Goal: Information Seeking & Learning: Learn about a topic

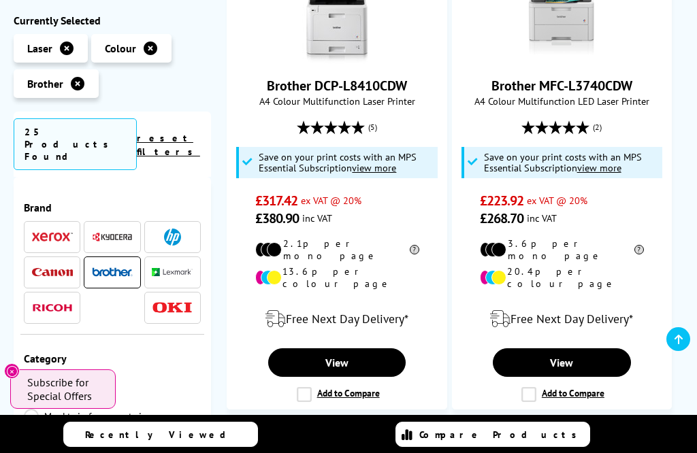
scroll to position [896, 0]
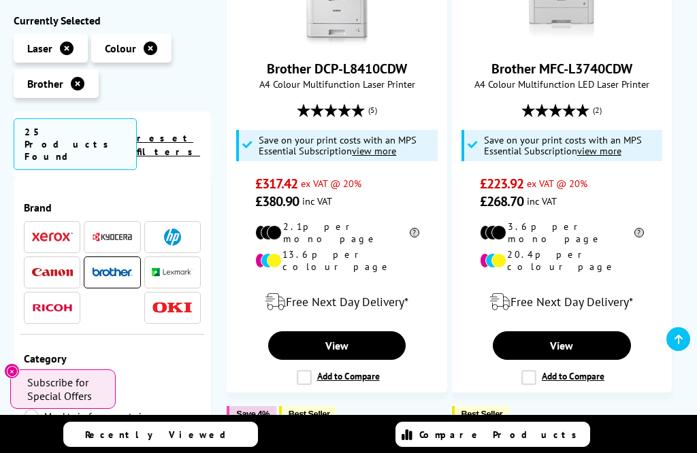
click at [589, 360] on link "View" at bounding box center [562, 345] width 138 height 29
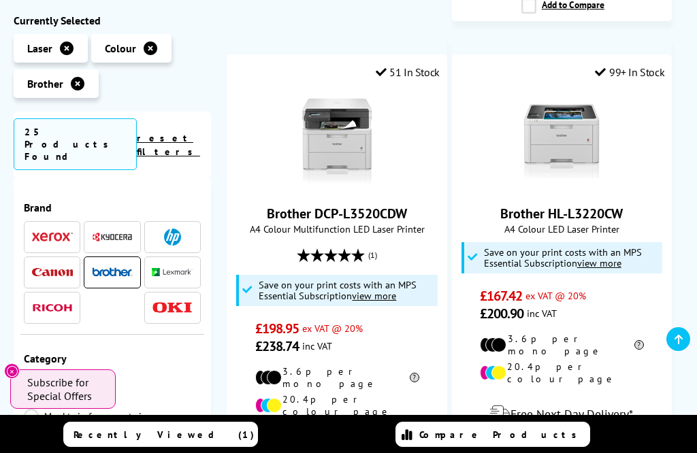
scroll to position [2268, 0]
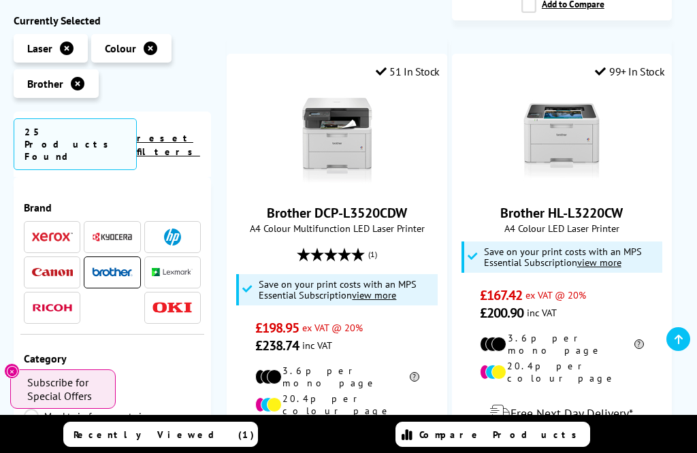
click at [361, 291] on span "Save on your print costs with an MPS Essential Subscription view more" at bounding box center [338, 290] width 158 height 24
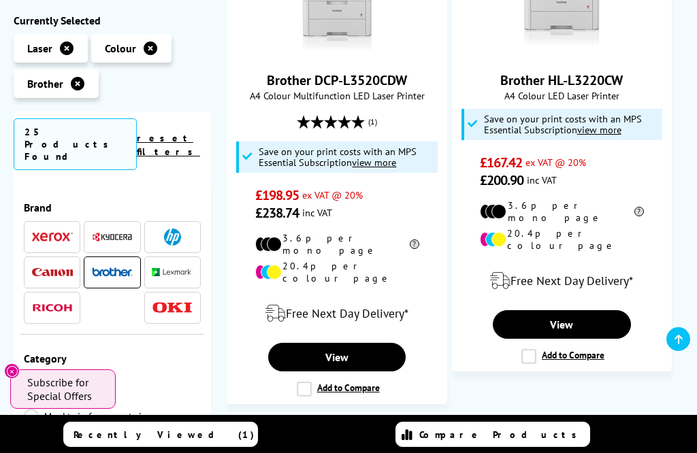
scroll to position [2404, 0]
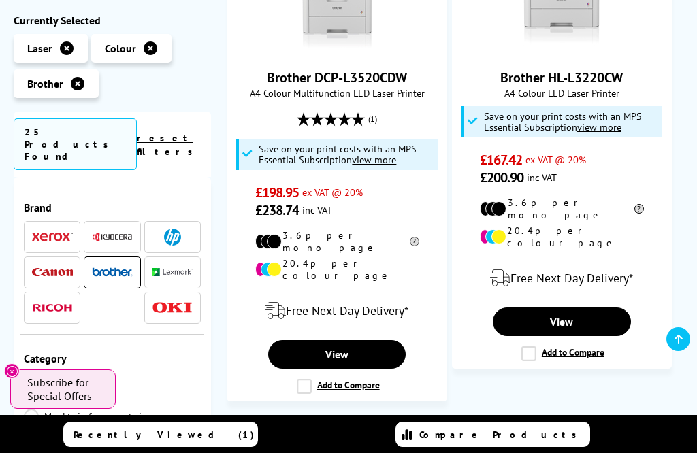
click at [369, 349] on link "View" at bounding box center [337, 354] width 138 height 29
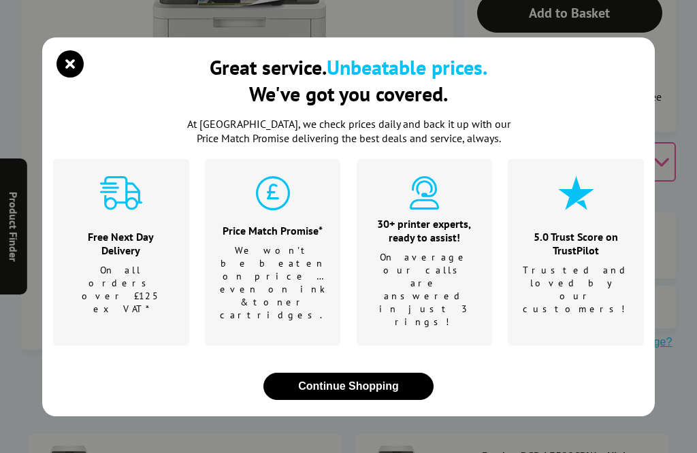
scroll to position [595, 0]
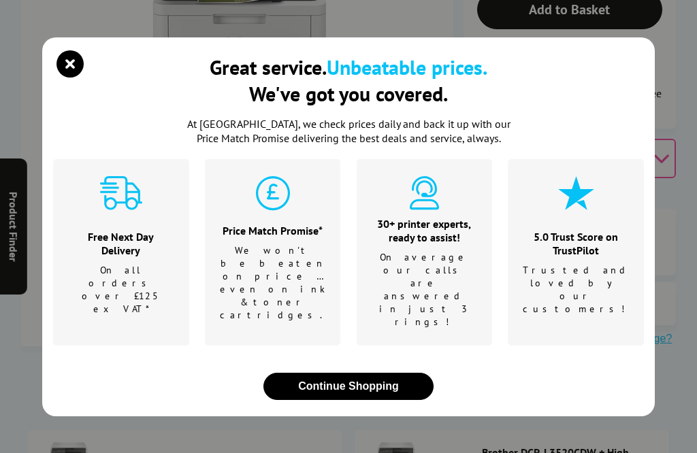
click at [67, 78] on icon "close modal" at bounding box center [69, 63] width 27 height 27
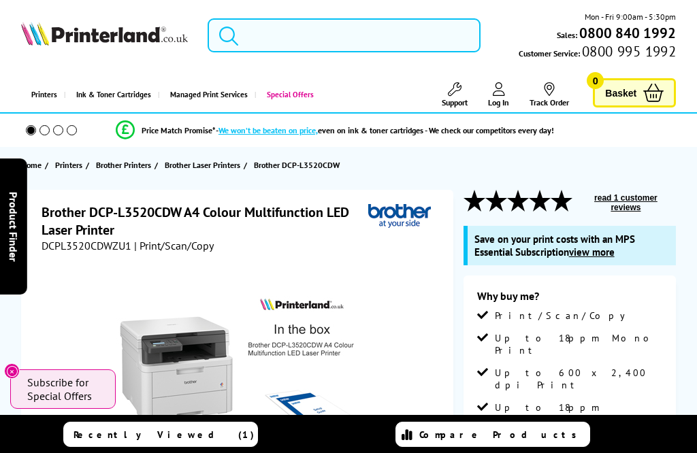
scroll to position [0, 0]
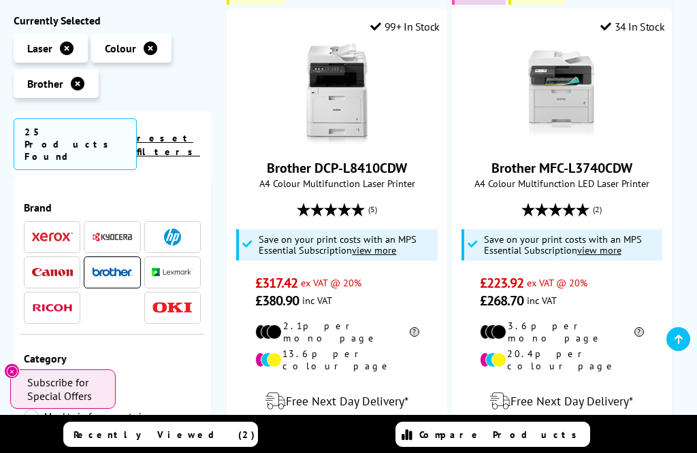
scroll to position [806, 0]
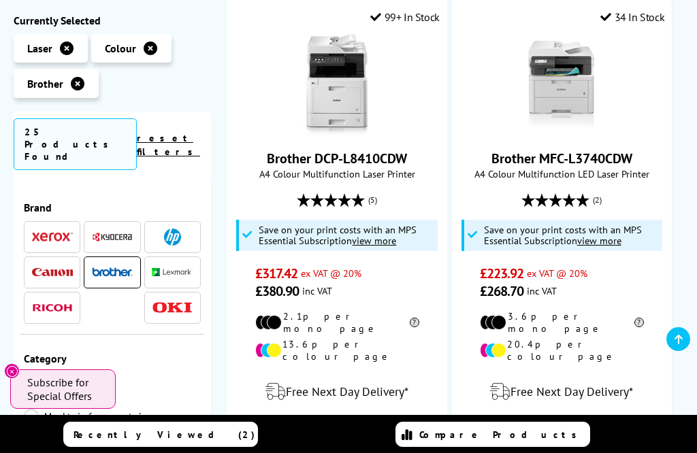
click at [611, 247] on span "Save on your print costs with an MPS Essential Subscription view more" at bounding box center [563, 235] width 158 height 24
click at [595, 450] on link "View" at bounding box center [562, 435] width 138 height 29
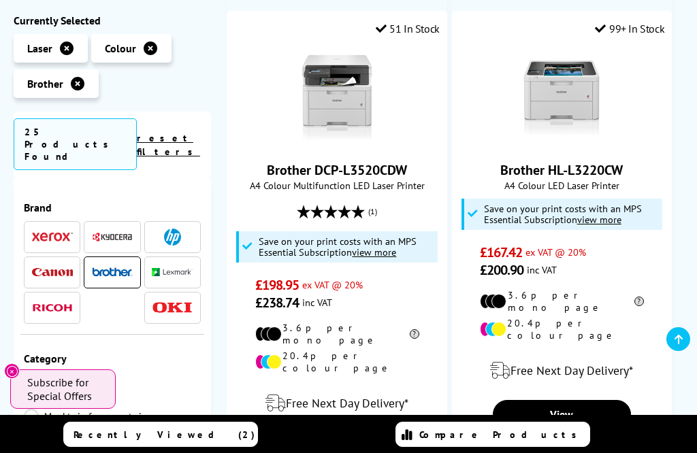
scroll to position [2313, 0]
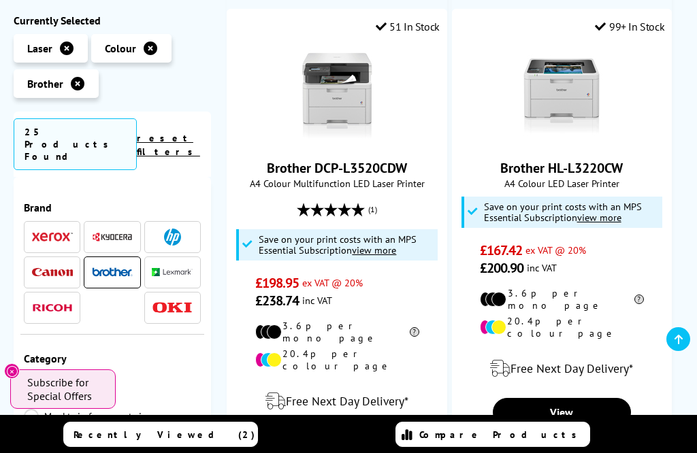
click at [357, 436] on link "View" at bounding box center [337, 445] width 138 height 29
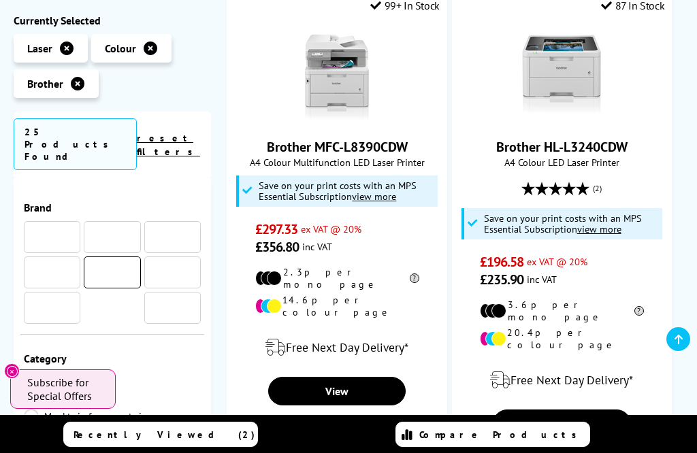
scroll to position [1815, 0]
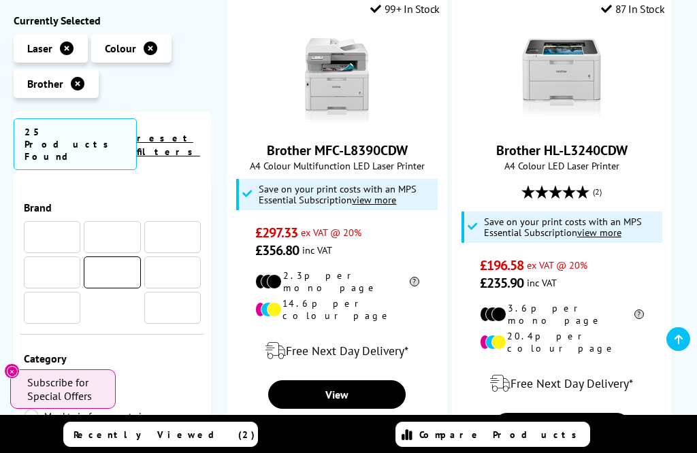
click at [343, 401] on link "View" at bounding box center [337, 394] width 138 height 29
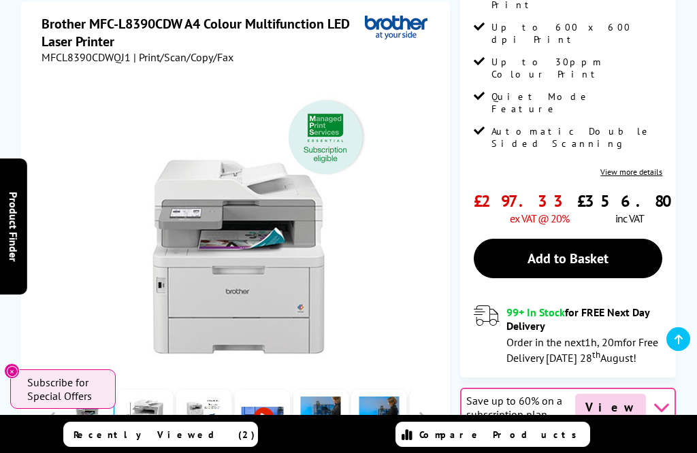
scroll to position [290, 0]
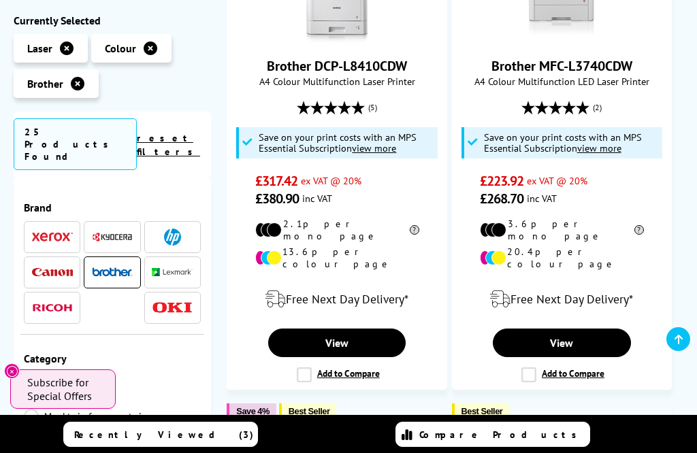
scroll to position [899, 0]
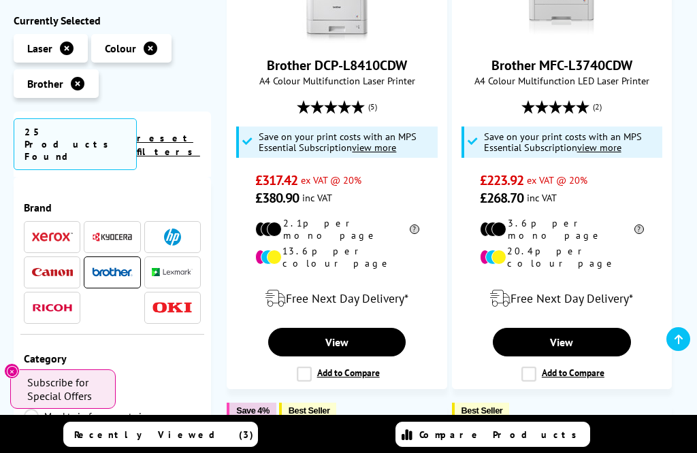
click at [572, 357] on link "View" at bounding box center [562, 342] width 138 height 29
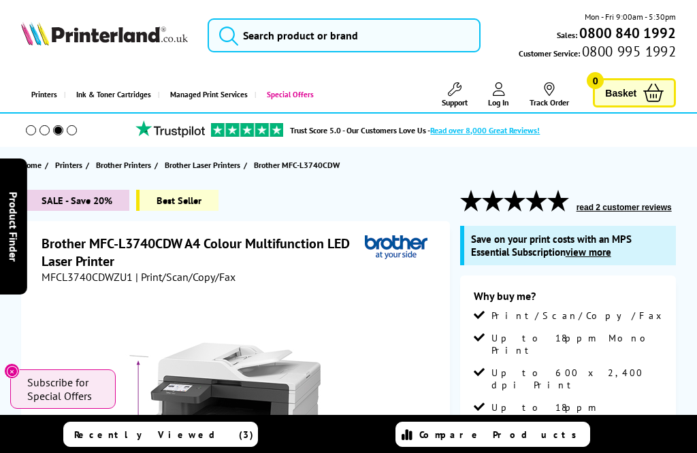
scroll to position [-7, 0]
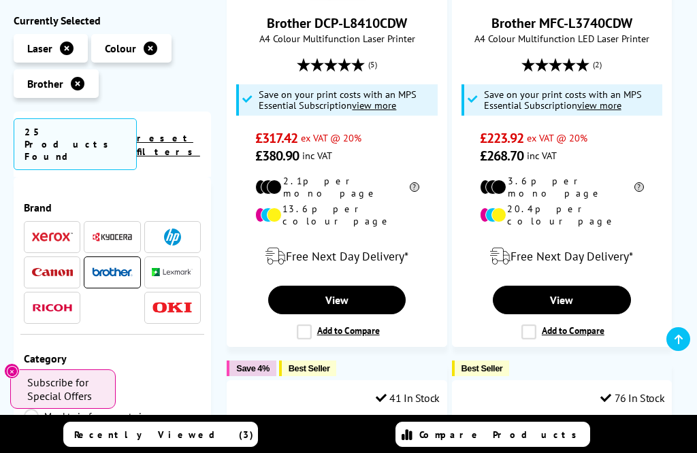
scroll to position [940, 0]
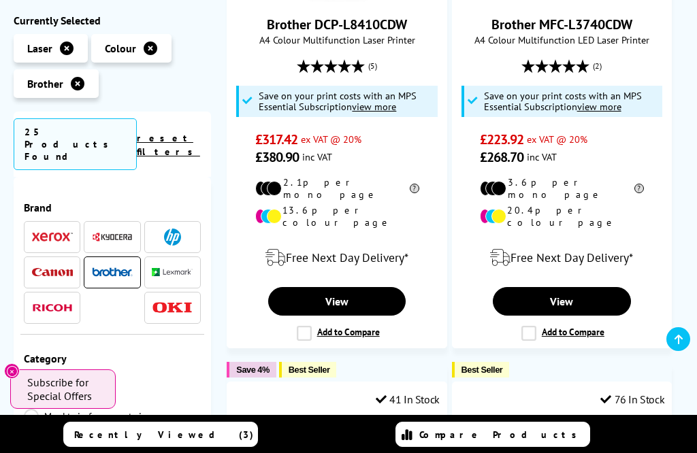
click at [582, 316] on link "View" at bounding box center [562, 301] width 138 height 29
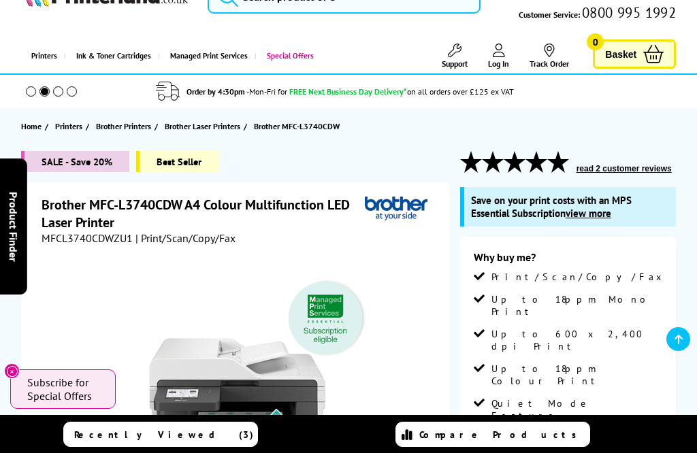
scroll to position [17, 0]
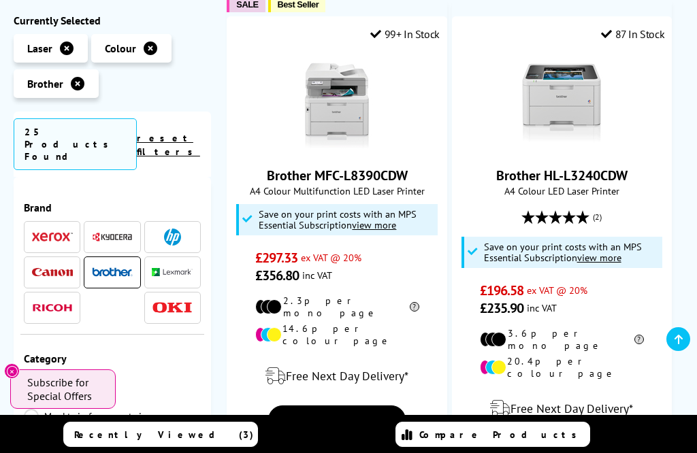
scroll to position [1791, 0]
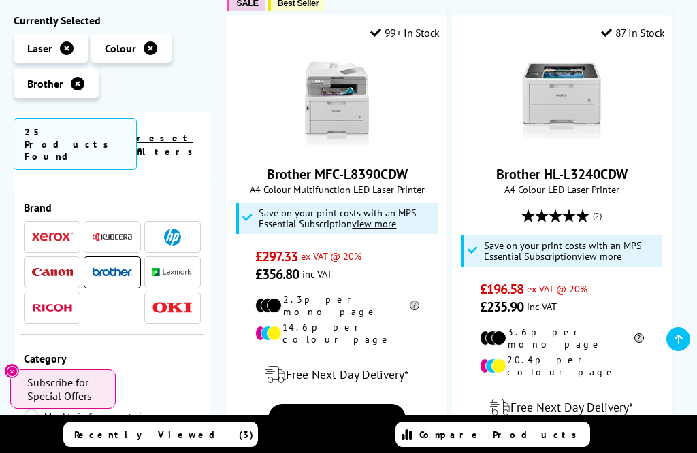
click at [363, 432] on link "View" at bounding box center [337, 418] width 138 height 29
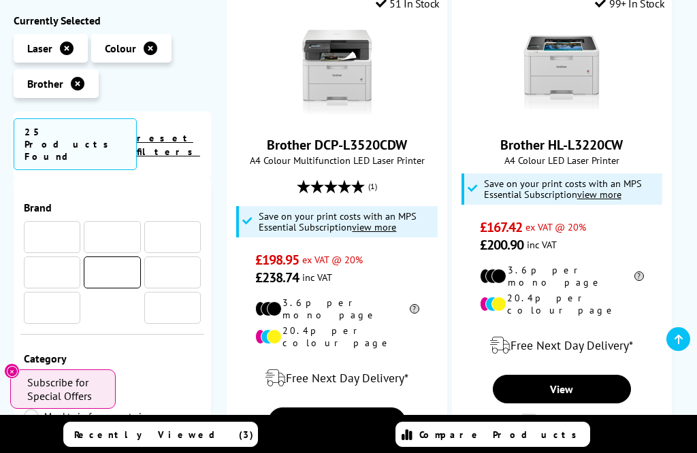
scroll to position [2343, 0]
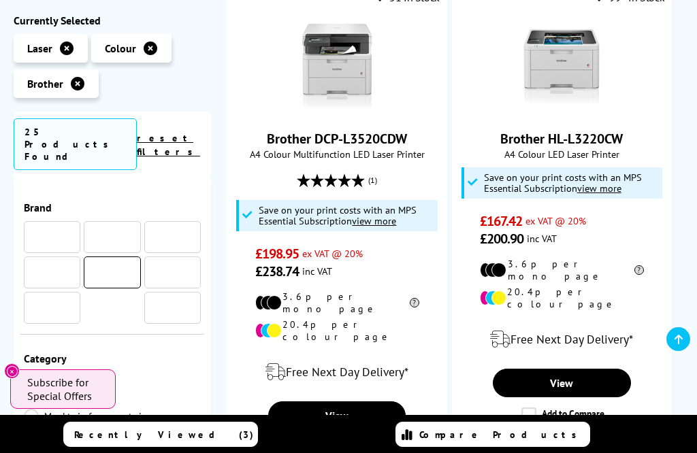
click at [365, 404] on link "View" at bounding box center [337, 415] width 138 height 29
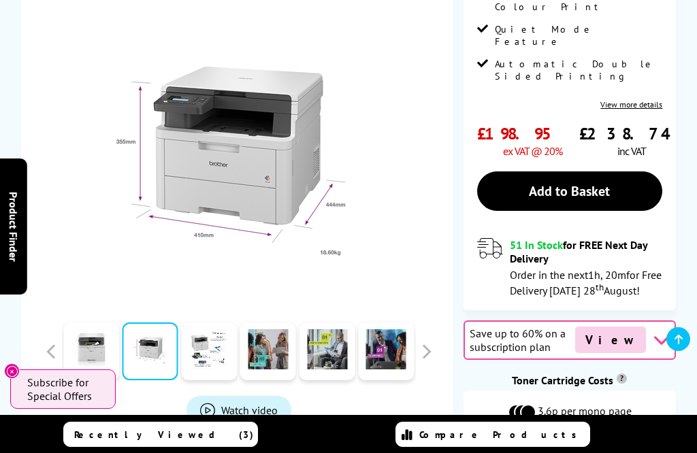
click at [231, 403] on span "Watch video" at bounding box center [249, 410] width 56 height 14
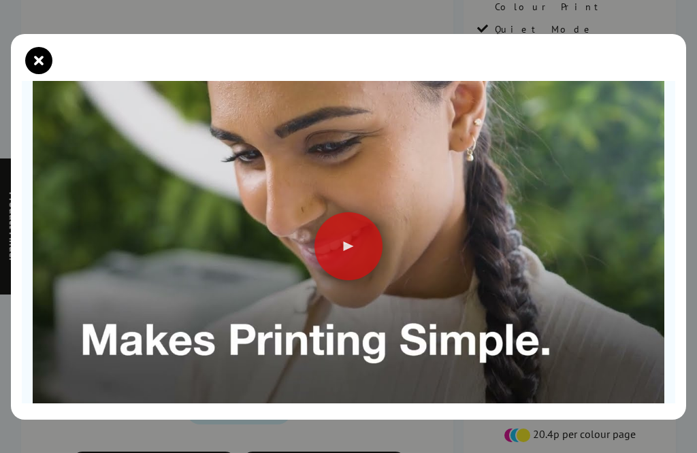
scroll to position [73, 0]
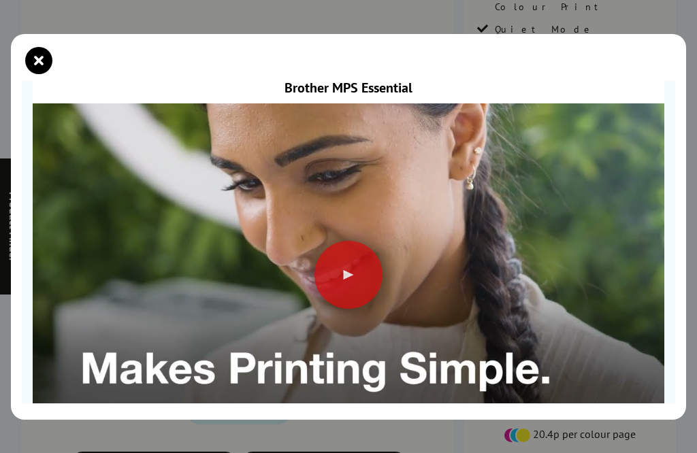
click at [346, 251] on div at bounding box center [348, 275] width 68 height 68
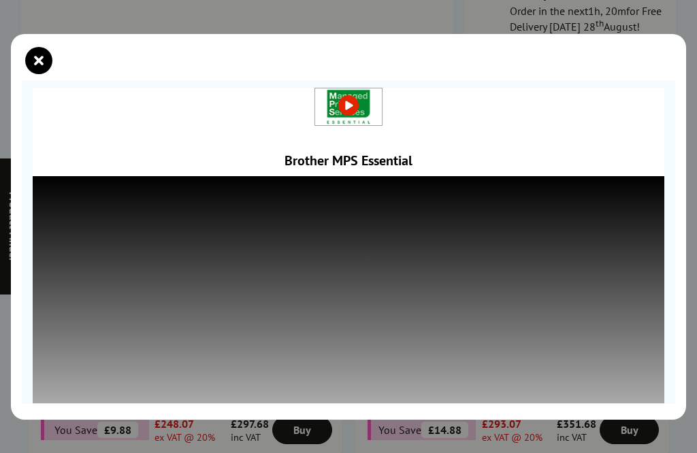
scroll to position [601, 0]
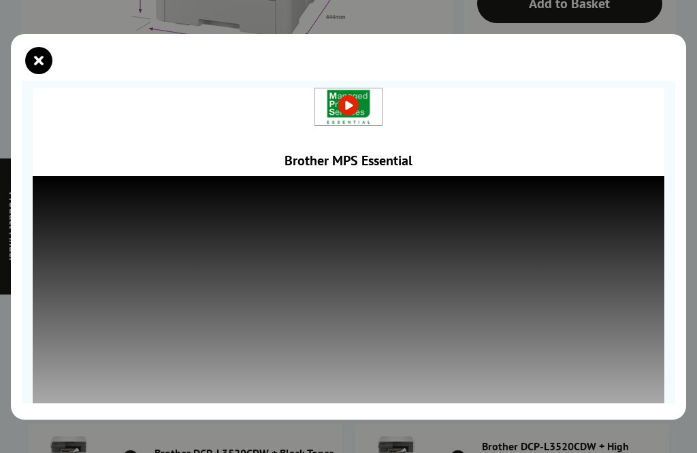
click at [347, 93] on img at bounding box center [348, 106] width 67 height 37
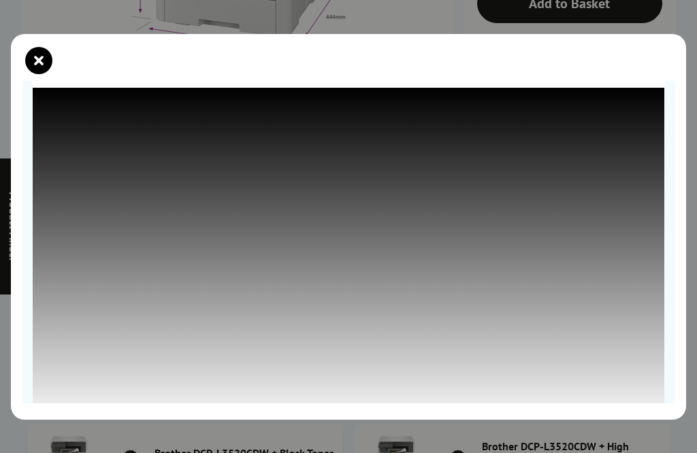
scroll to position [73, 0]
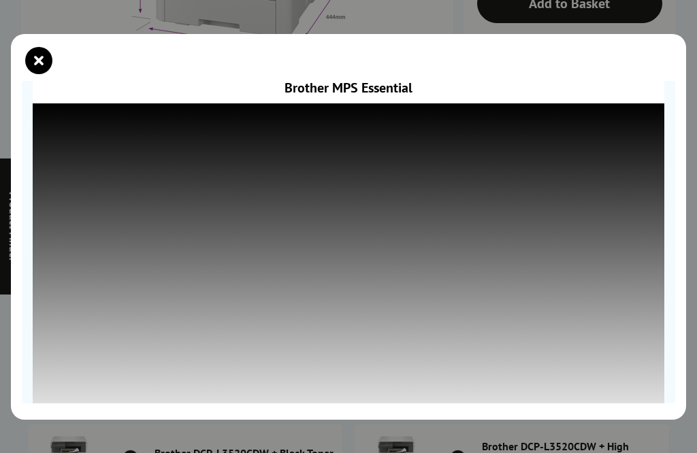
click at [31, 59] on icon "close modal" at bounding box center [38, 60] width 27 height 27
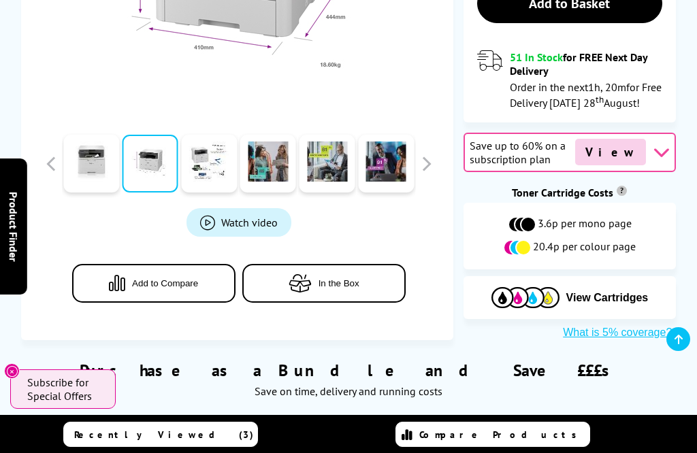
scroll to position [499, 0]
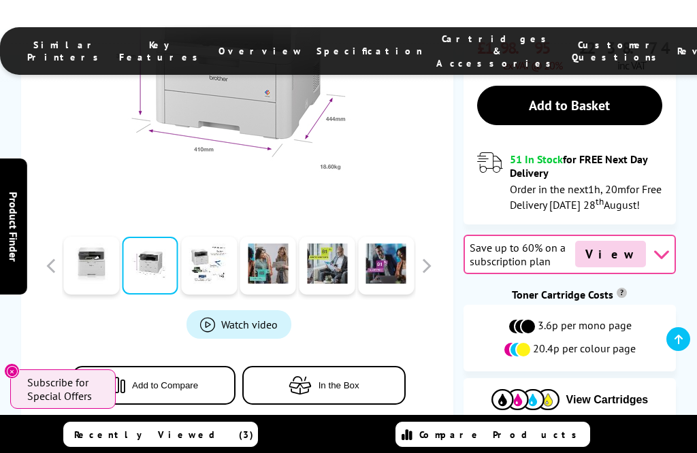
click at [212, 316] on span "Product_All_Videos" at bounding box center [207, 323] width 15 height 15
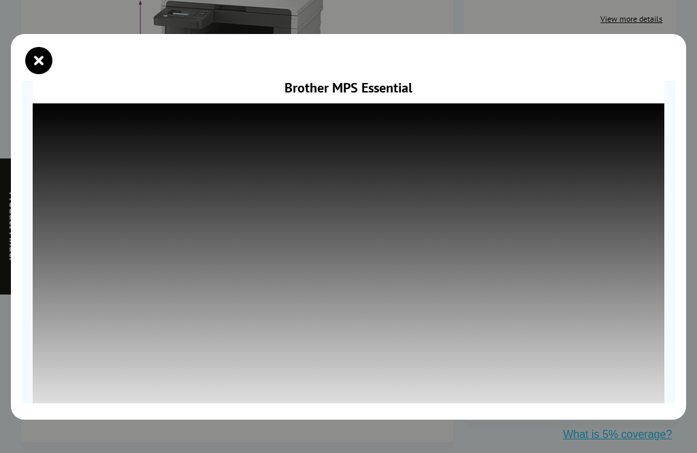
click at [38, 61] on icon "close modal" at bounding box center [38, 60] width 27 height 27
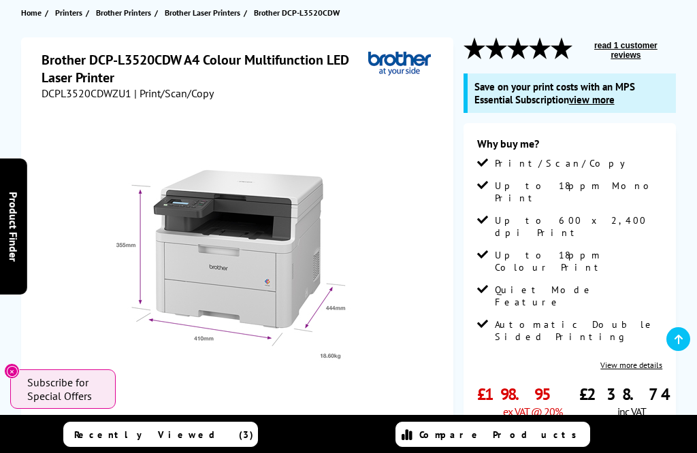
scroll to position [177, 0]
